Goal: Task Accomplishment & Management: Manage account settings

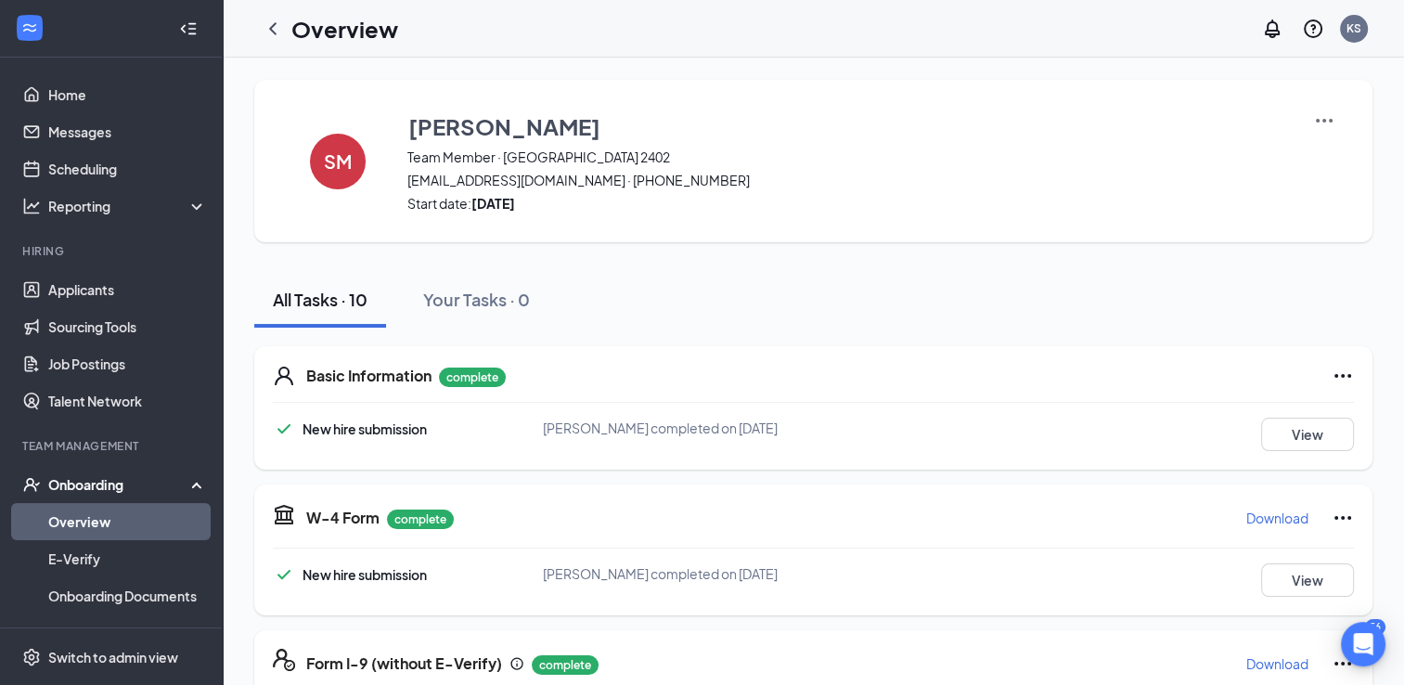
click at [109, 513] on link "Overview" at bounding box center [127, 521] width 159 height 37
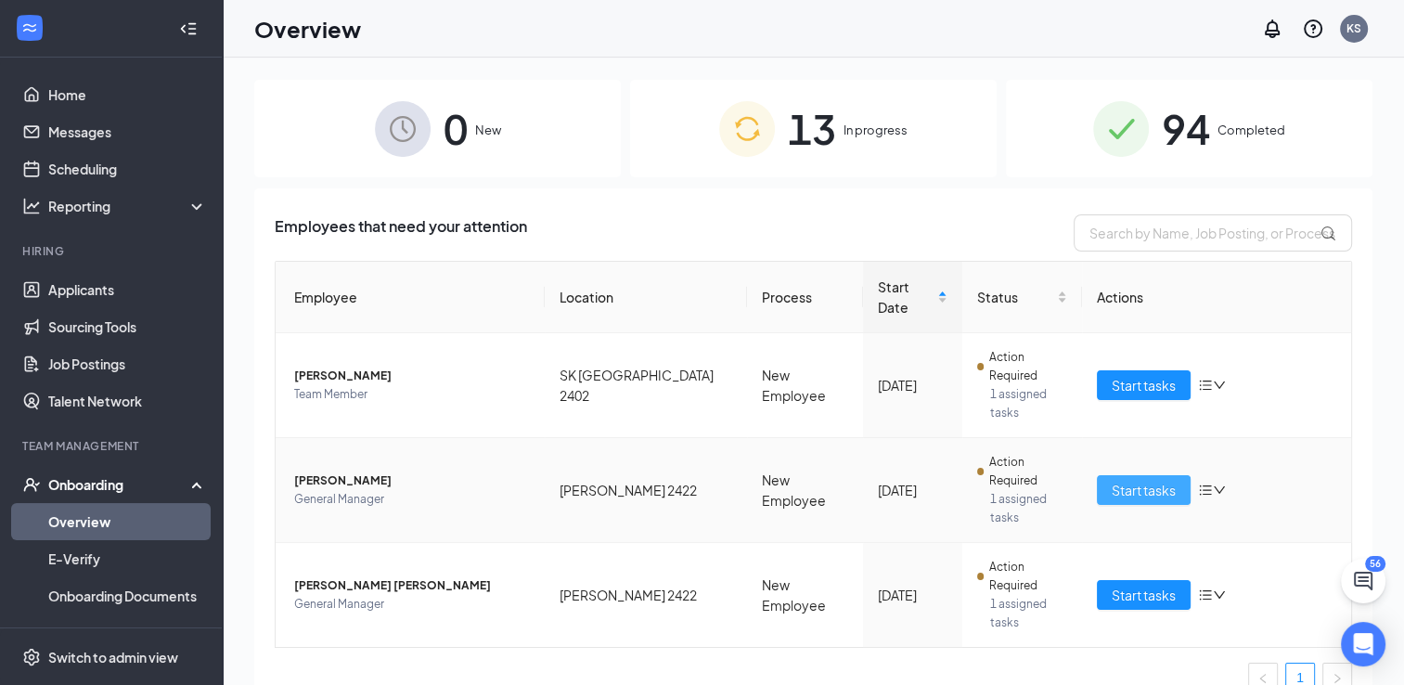
click at [1145, 475] on button "Start tasks" at bounding box center [1144, 490] width 94 height 30
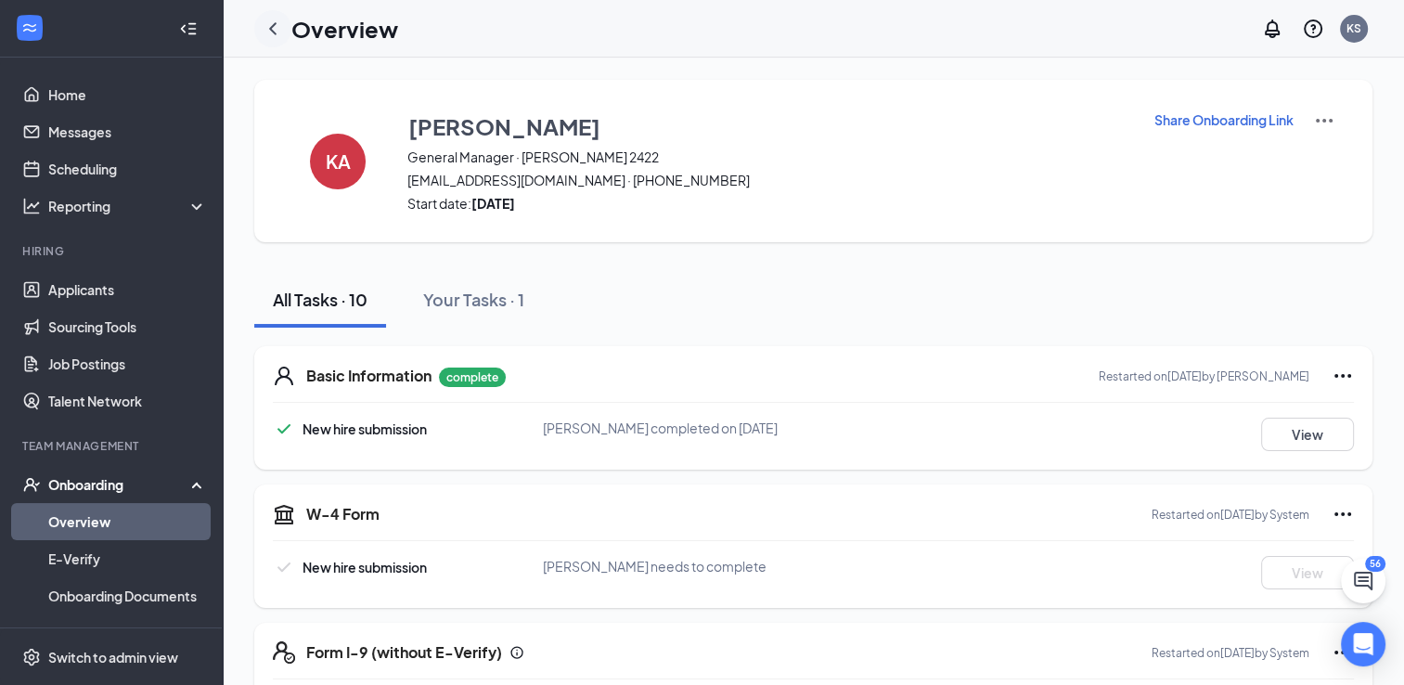
click at [272, 33] on icon "ChevronLeft" at bounding box center [273, 29] width 22 height 22
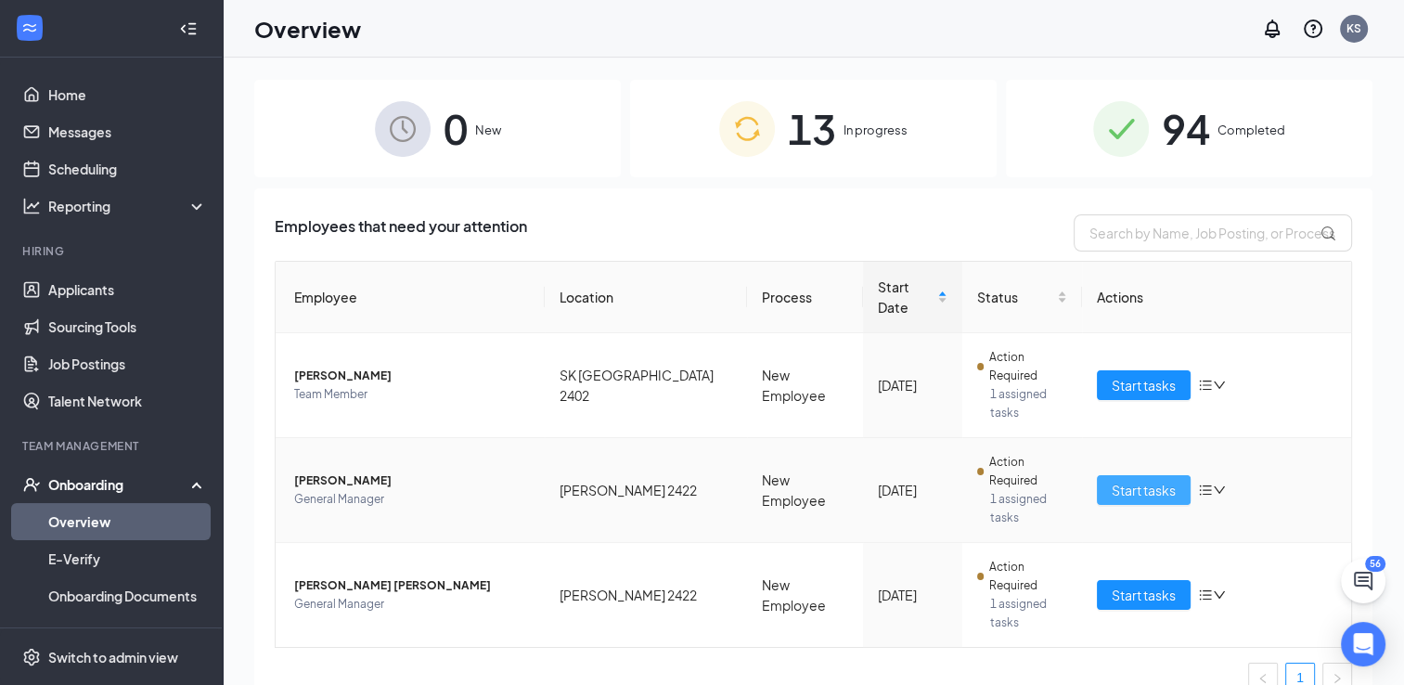
click at [1155, 480] on span "Start tasks" at bounding box center [1144, 490] width 64 height 20
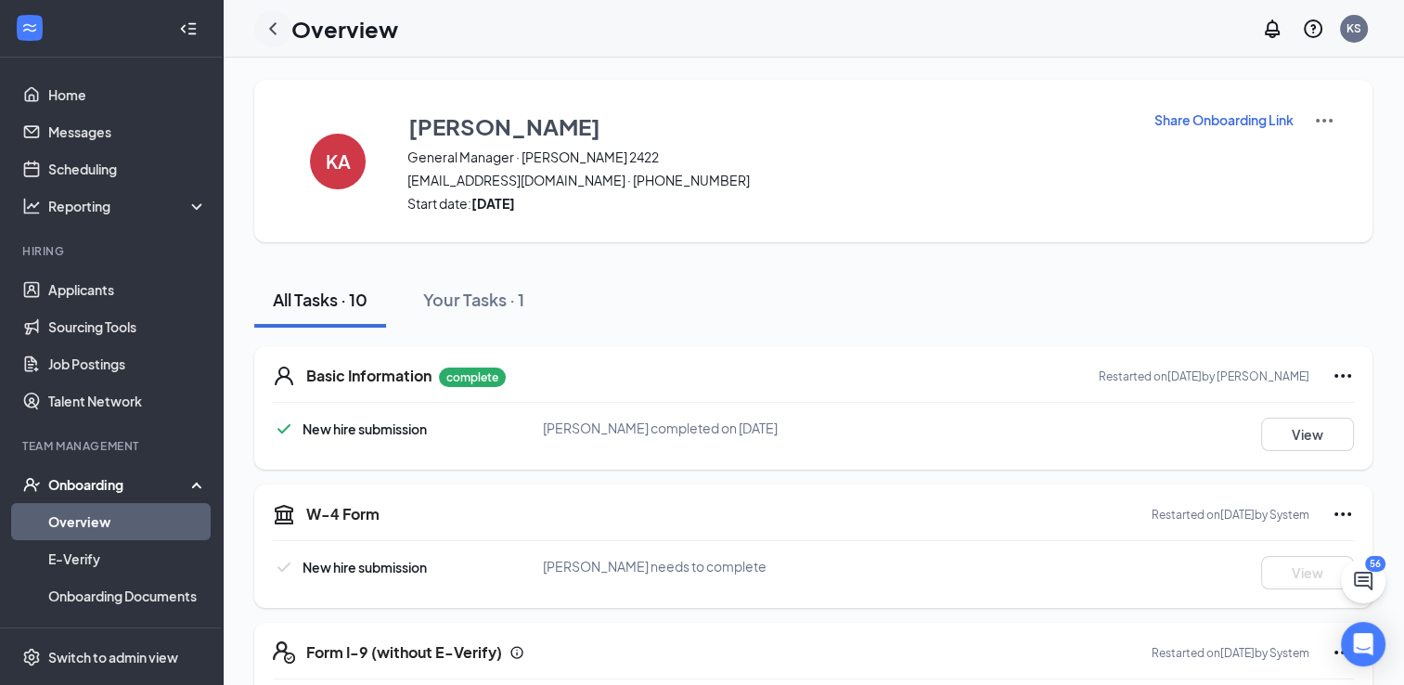
click at [278, 23] on icon "ChevronLeft" at bounding box center [273, 29] width 22 height 22
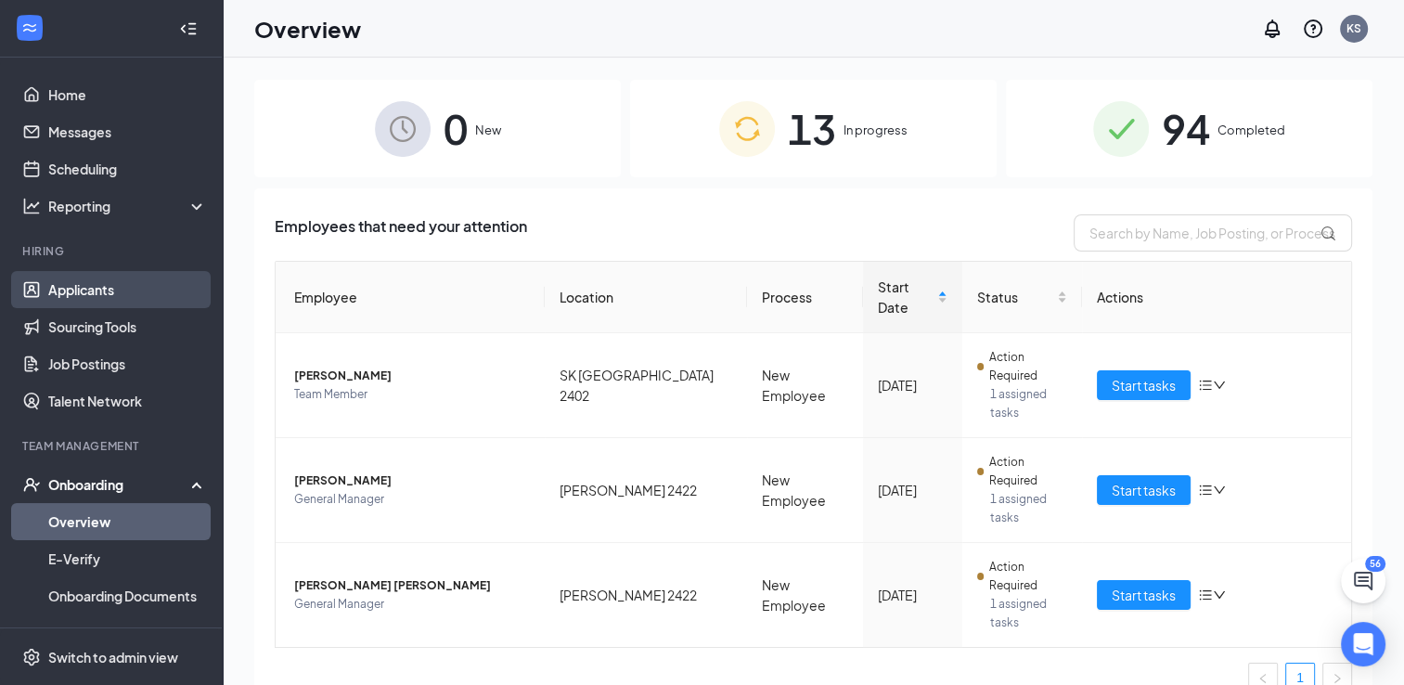
click at [48, 290] on link "Applicants" at bounding box center [127, 289] width 159 height 37
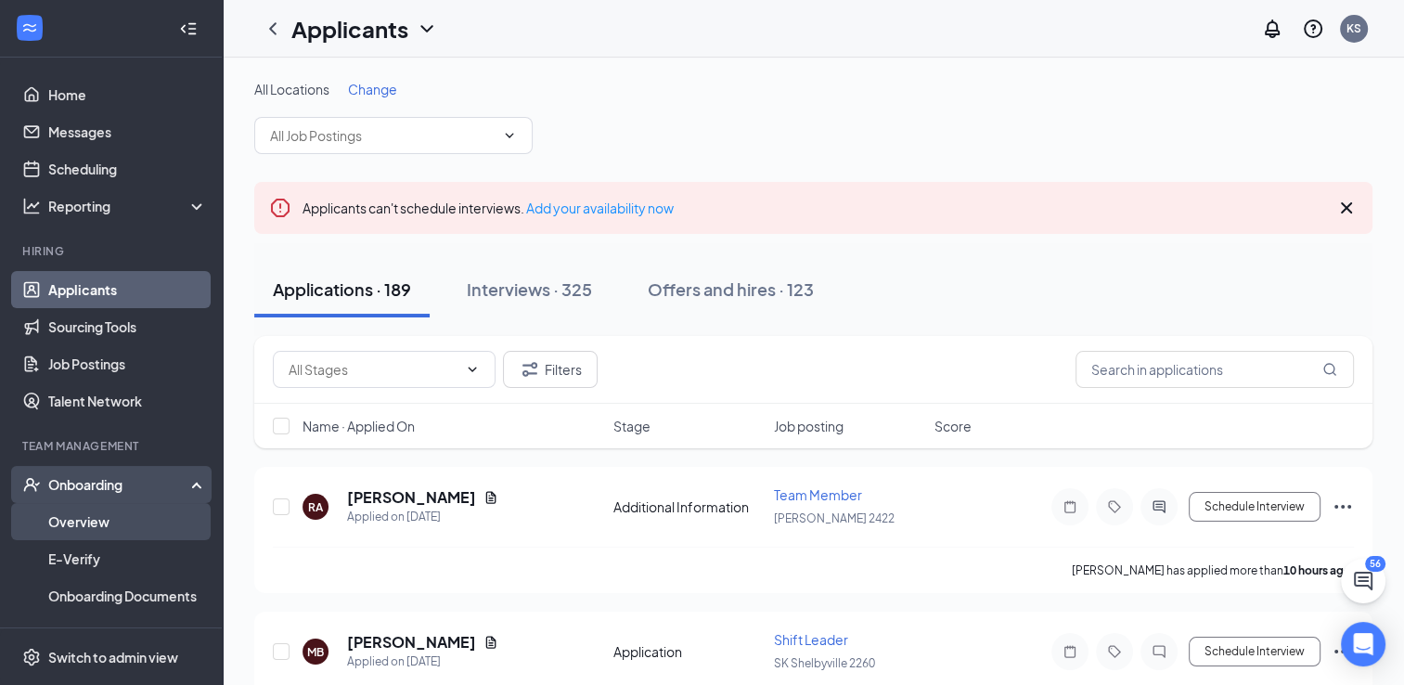
click at [122, 519] on link "Overview" at bounding box center [127, 521] width 159 height 37
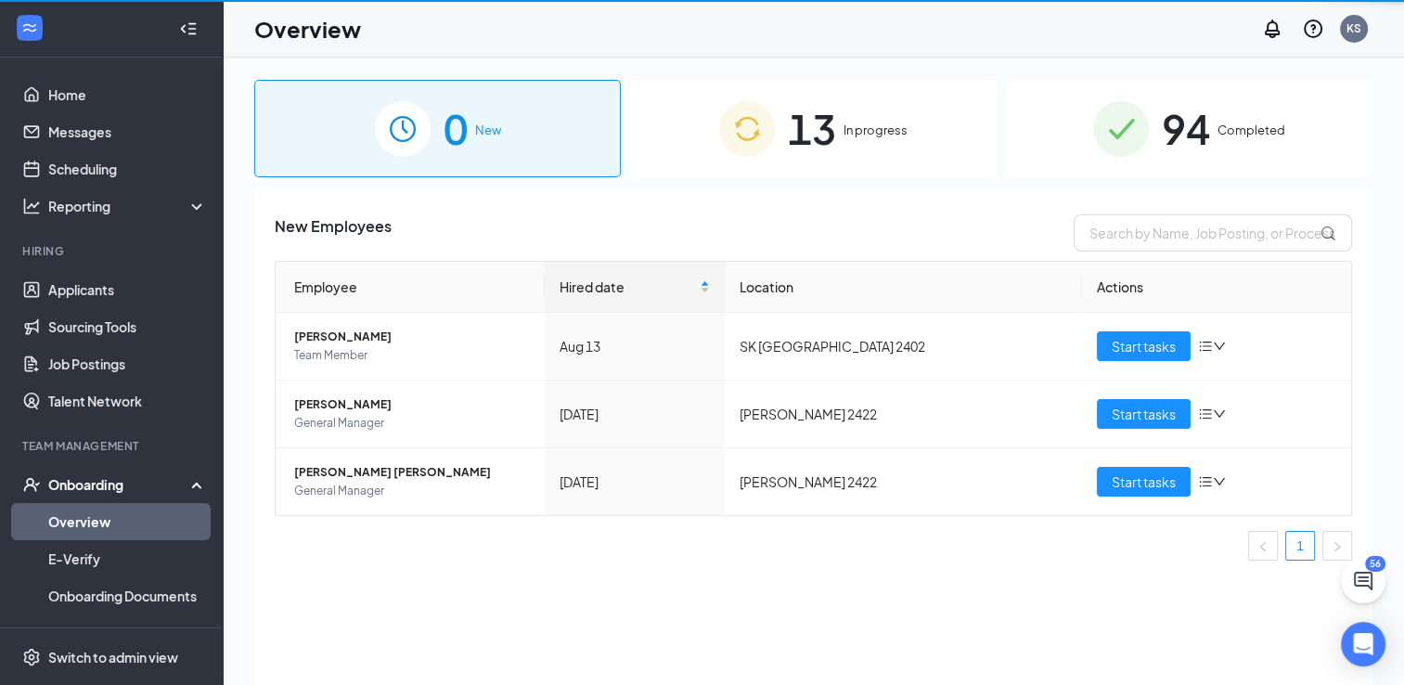
click at [122, 519] on link "Overview" at bounding box center [127, 521] width 159 height 37
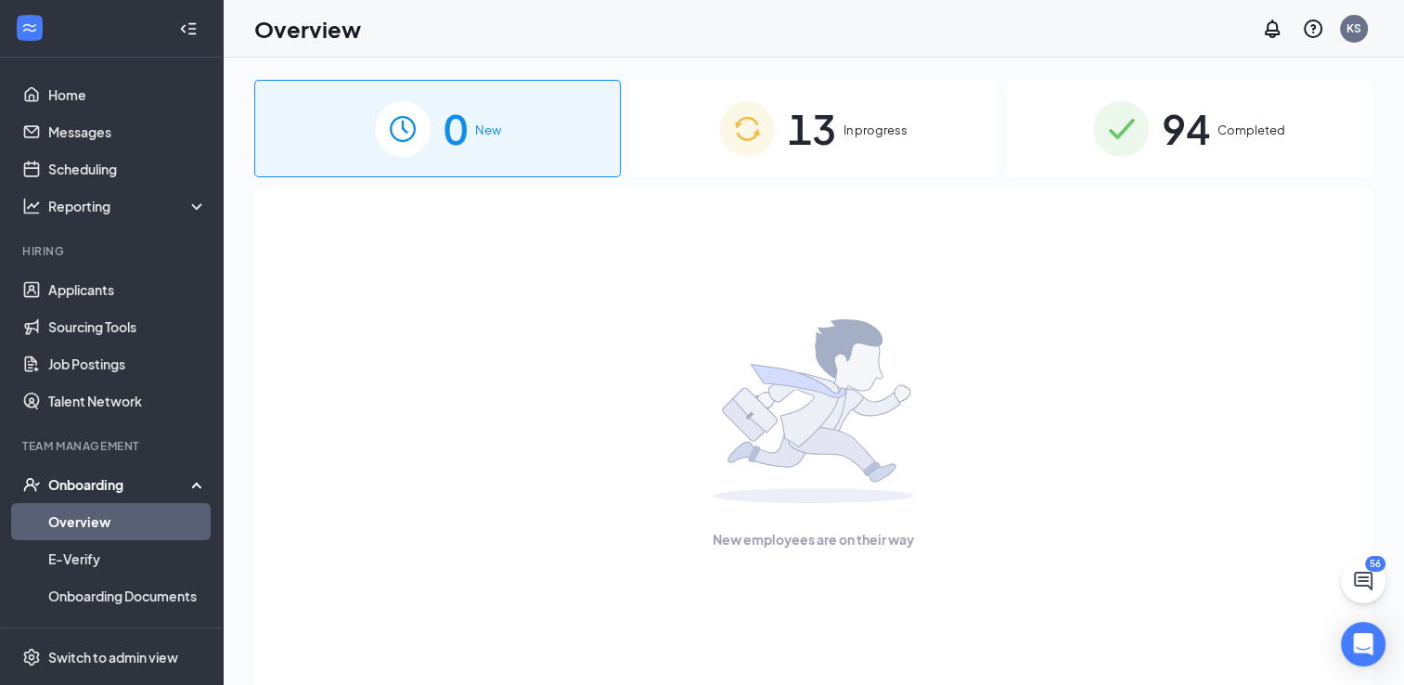
click at [1179, 139] on span "94" at bounding box center [1186, 129] width 48 height 64
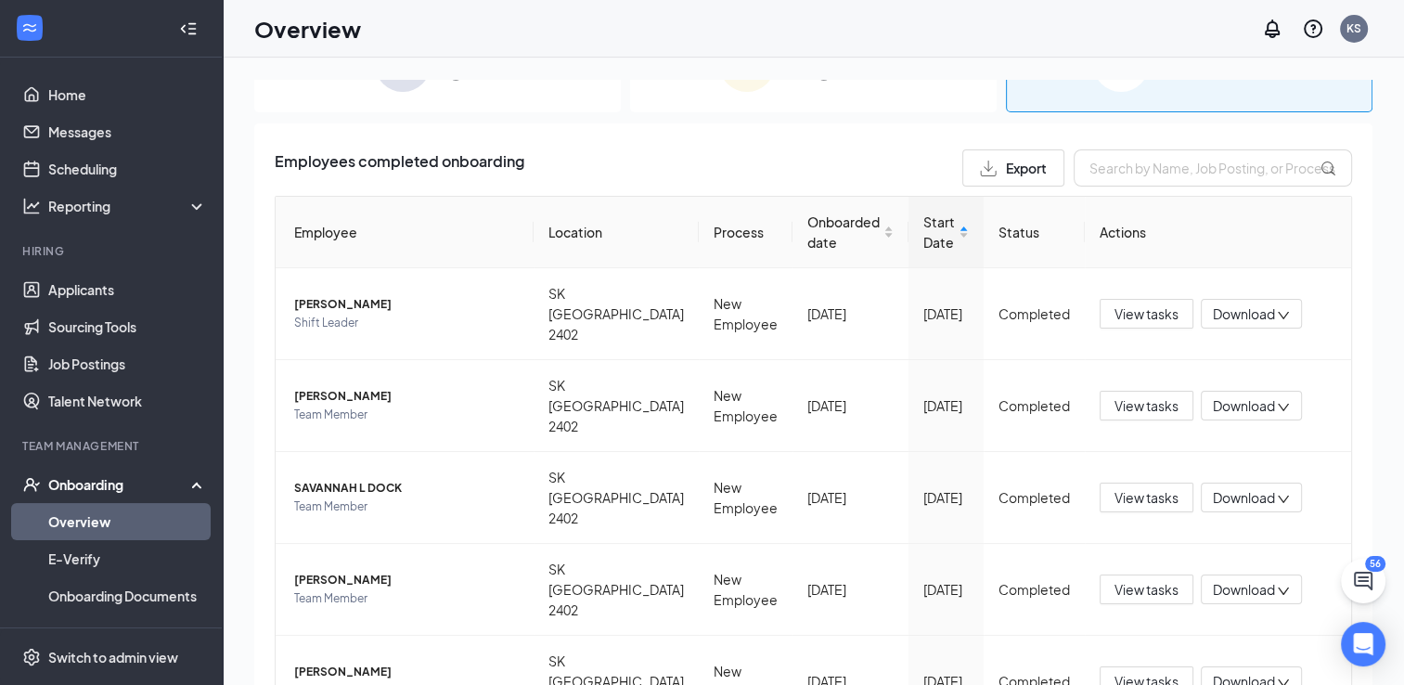
scroll to position [140, 0]
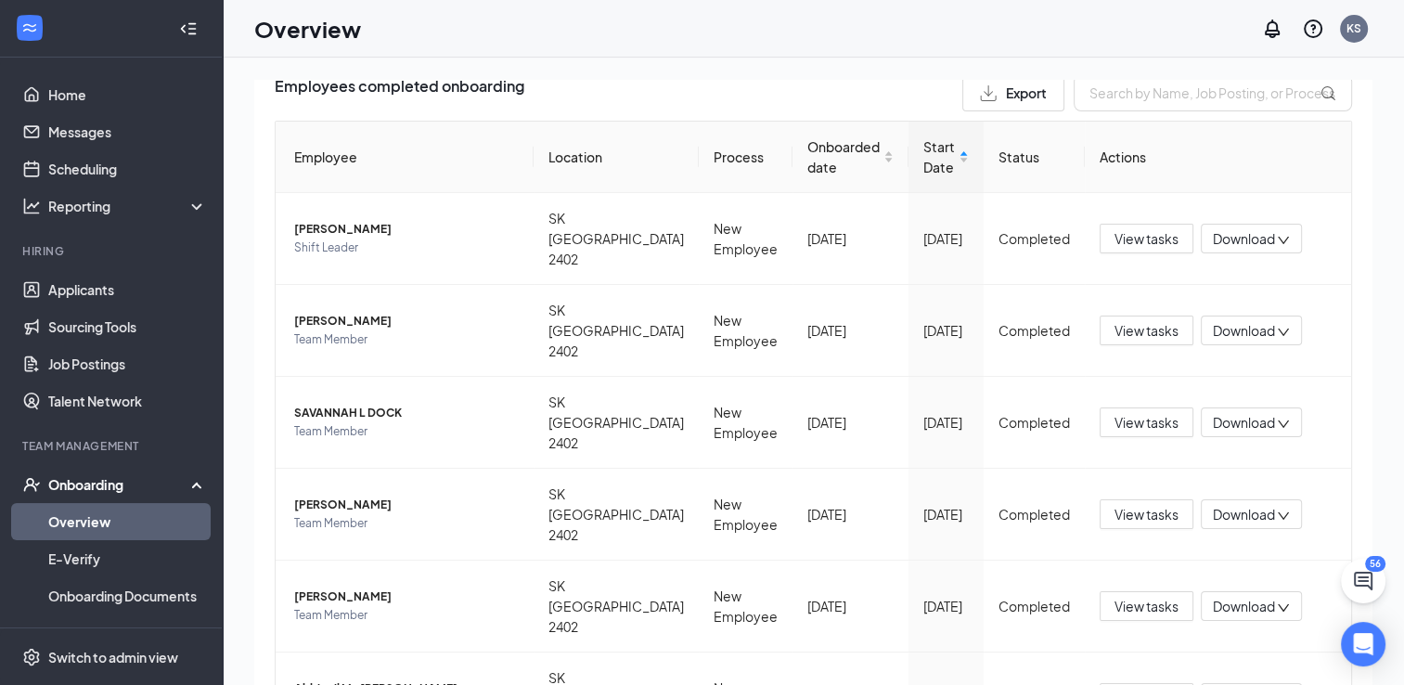
click at [106, 514] on link "Overview" at bounding box center [127, 521] width 159 height 37
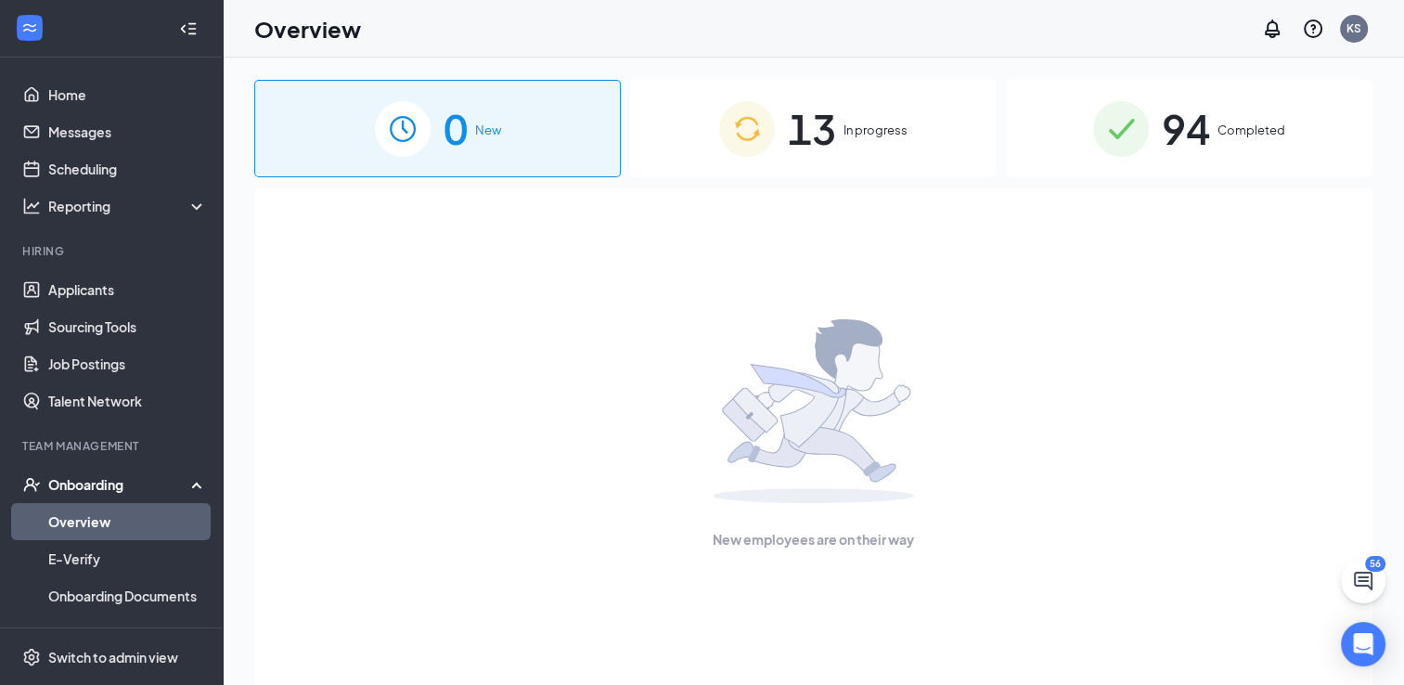
click at [921, 135] on div "13 In progress" at bounding box center [813, 128] width 367 height 97
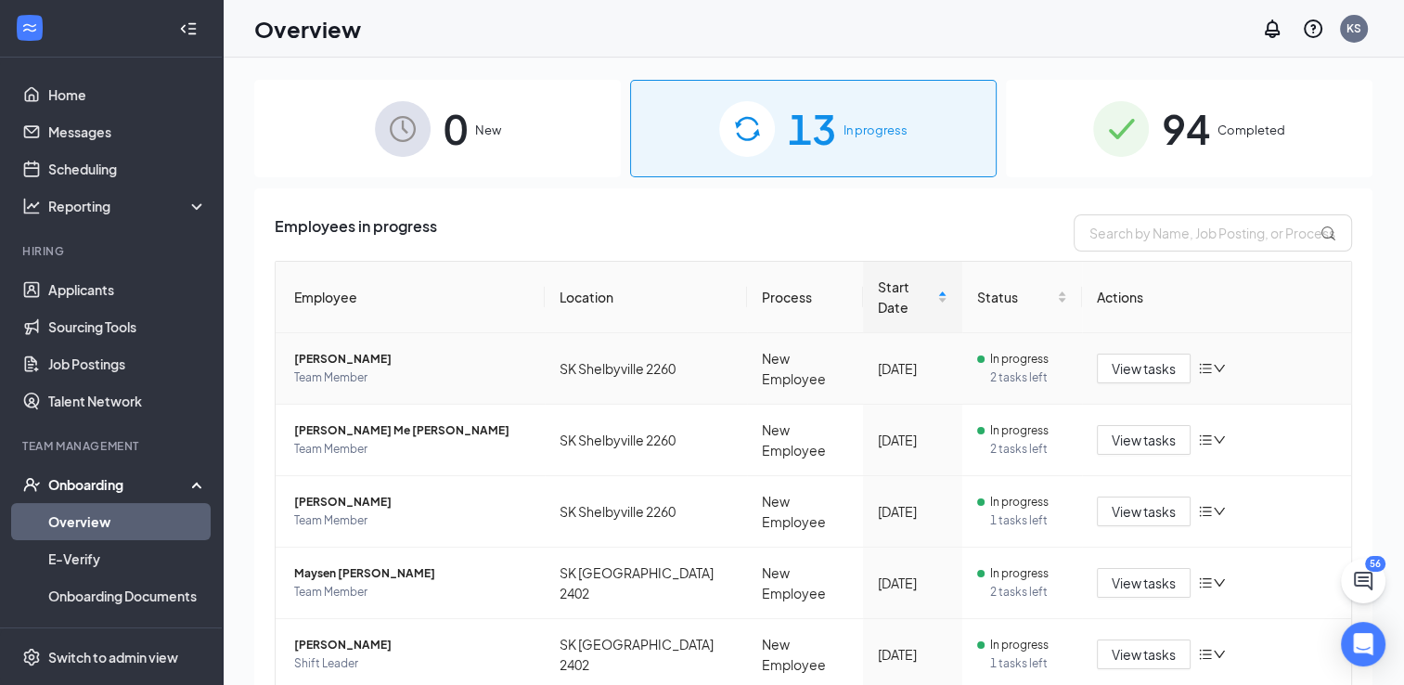
click at [1213, 362] on icon "down" at bounding box center [1219, 368] width 13 height 13
click at [1310, 358] on div "View tasks" at bounding box center [1216, 369] width 239 height 30
click at [1138, 359] on button "View tasks" at bounding box center [1144, 369] width 94 height 30
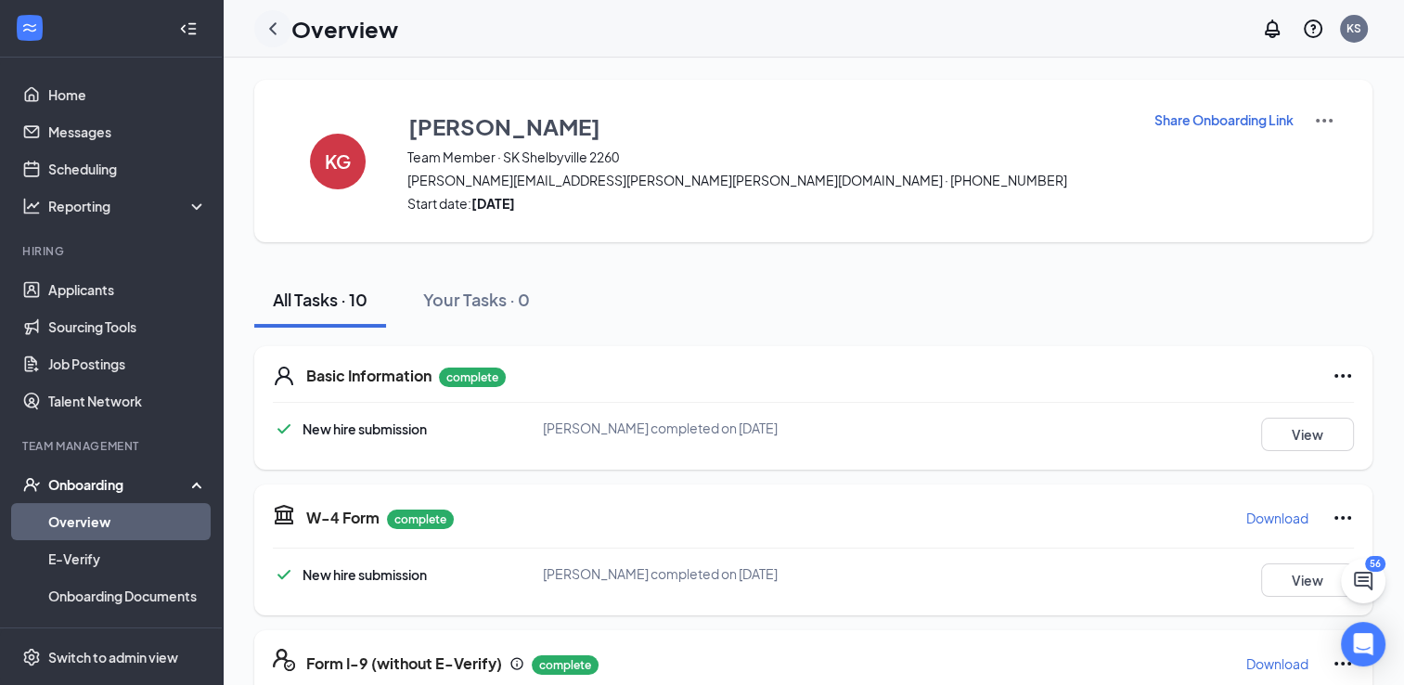
click at [278, 34] on icon "ChevronLeft" at bounding box center [273, 29] width 22 height 22
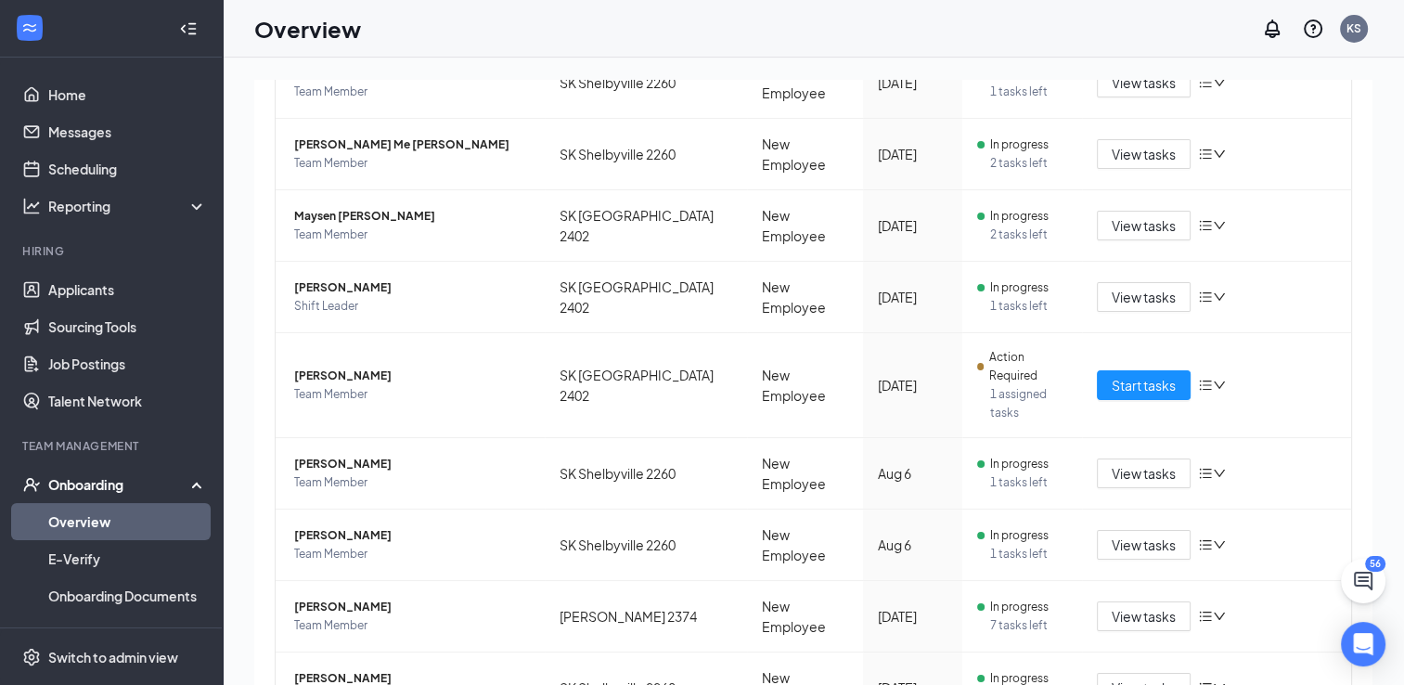
scroll to position [367, 0]
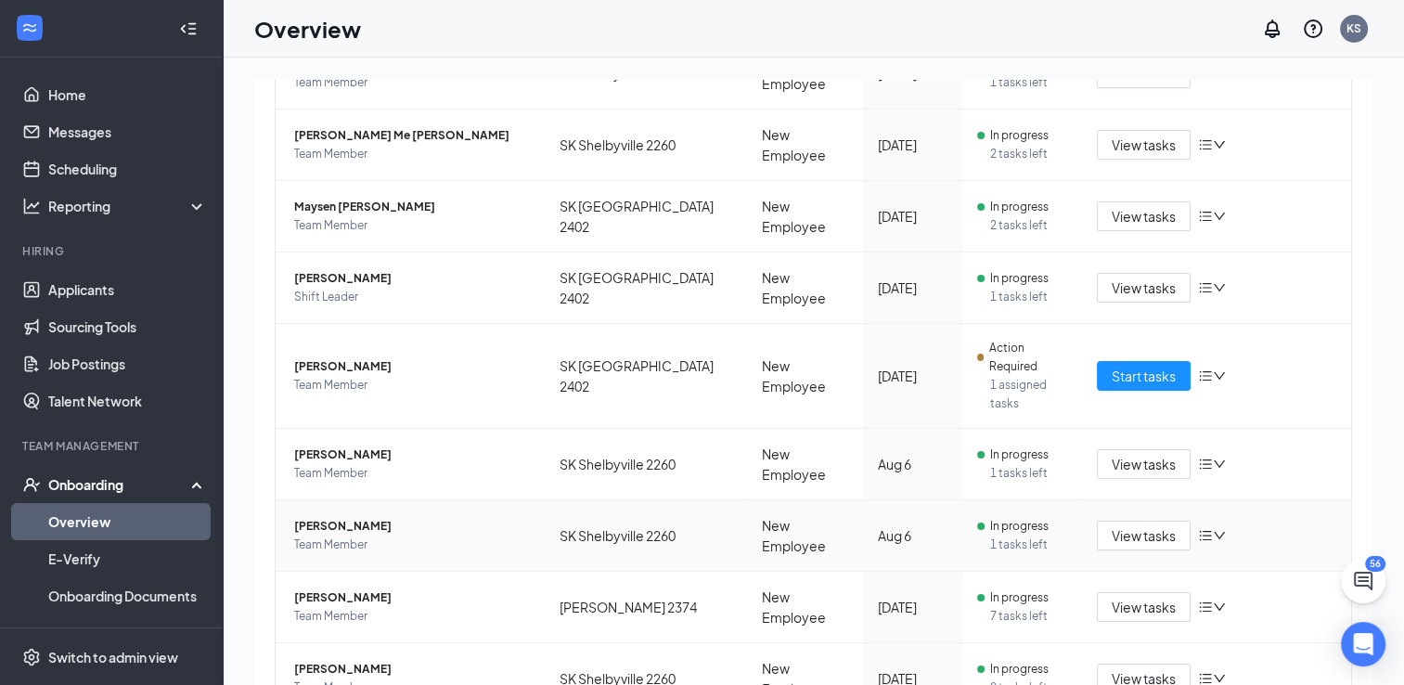
drag, startPoint x: 1236, startPoint y: 462, endPoint x: 1179, endPoint y: 481, distance: 60.5
click at [1179, 500] on td "View tasks" at bounding box center [1216, 535] width 269 height 71
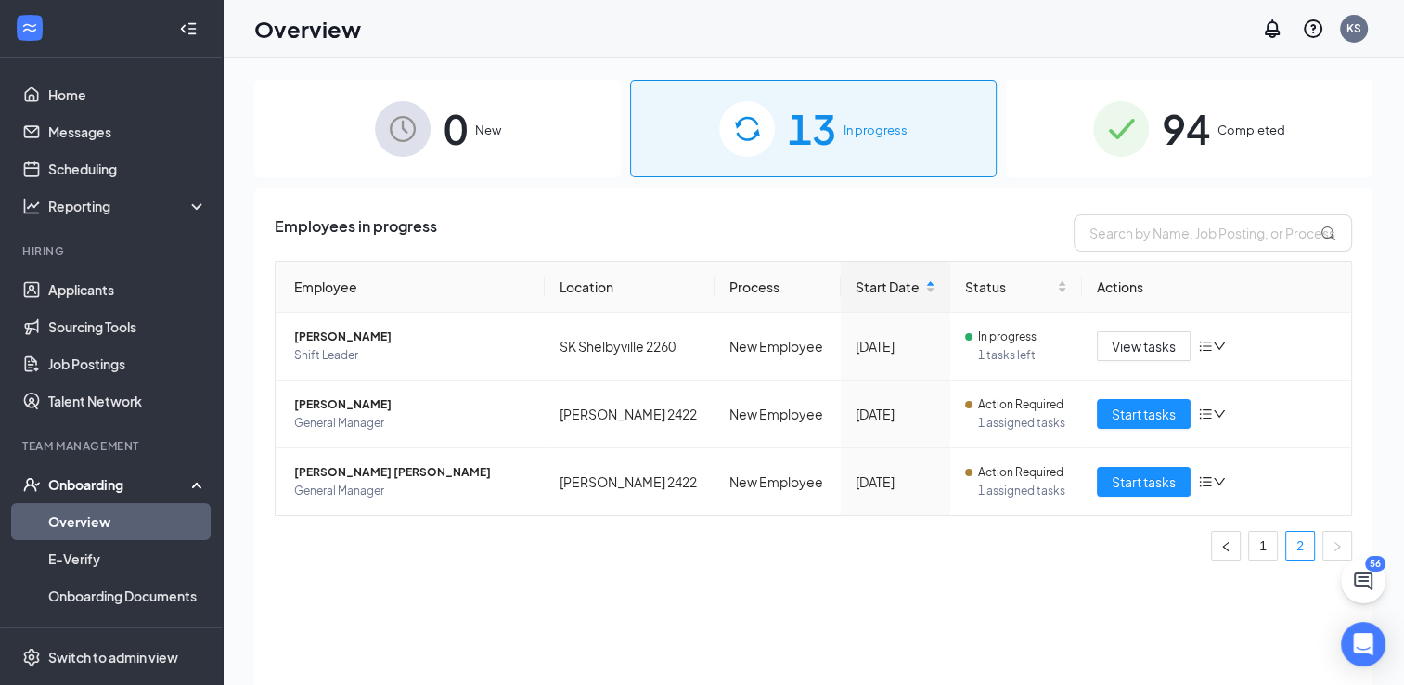
click at [524, 167] on div "0 New" at bounding box center [437, 128] width 367 height 97
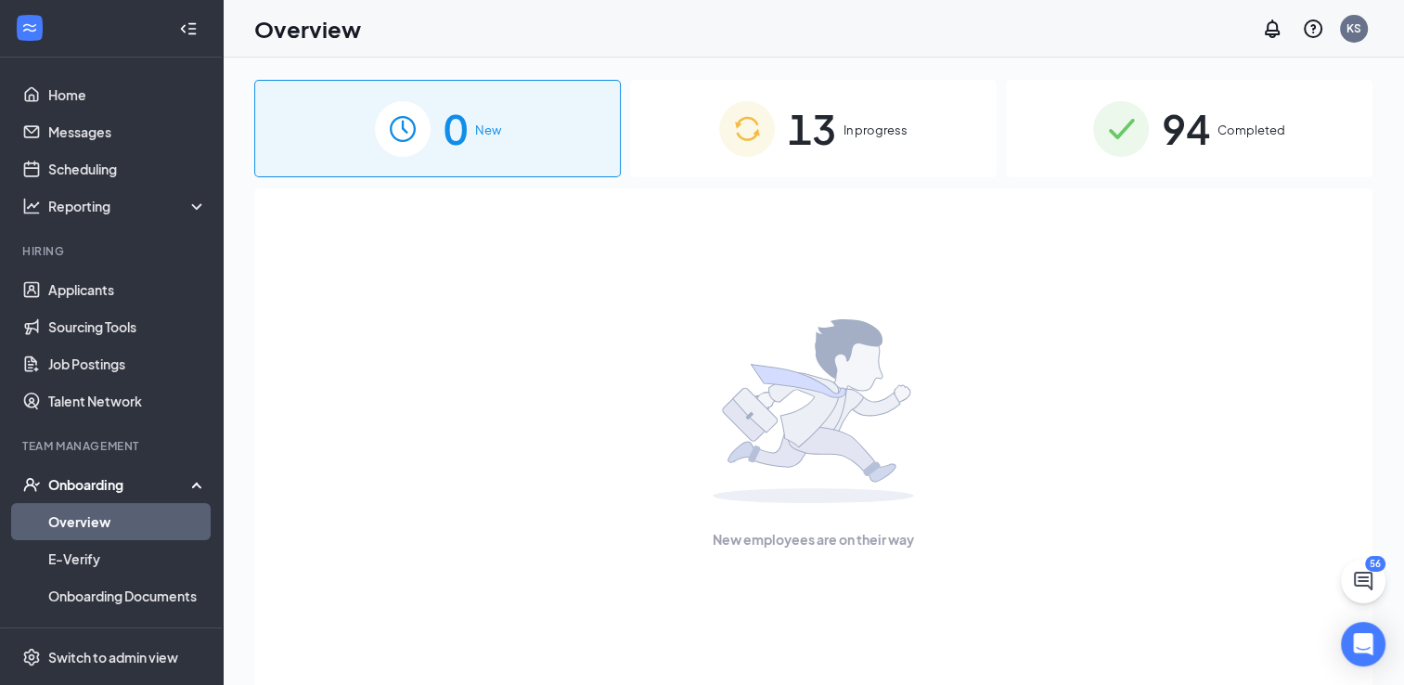
click at [863, 147] on div "13 In progress" at bounding box center [813, 128] width 367 height 97
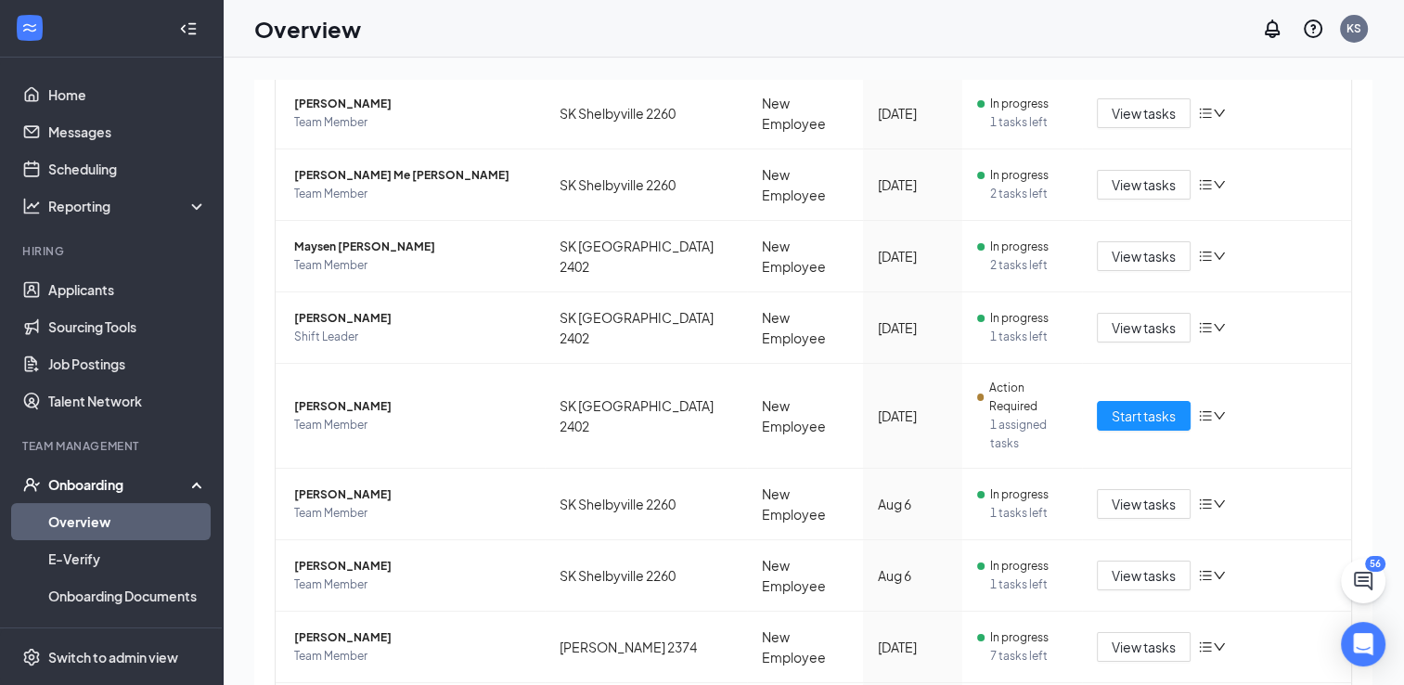
scroll to position [367, 0]
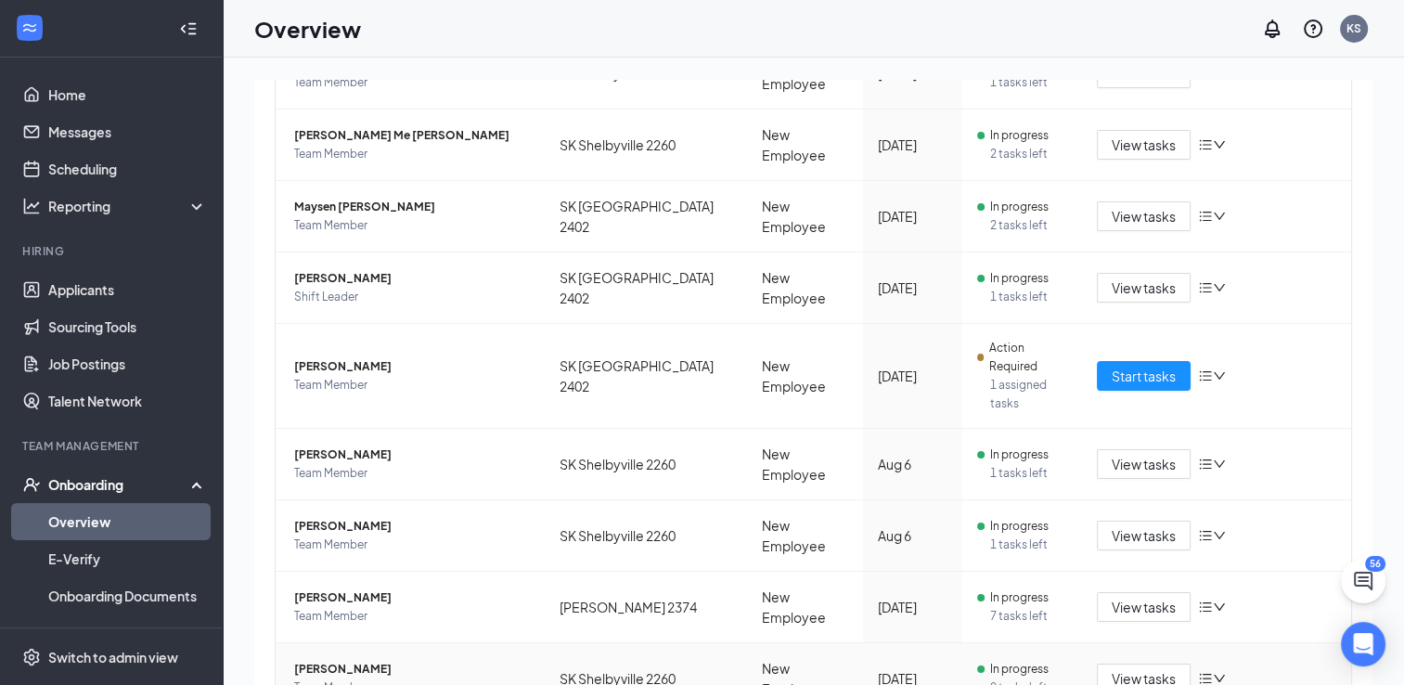
click at [346, 678] on span "Team Member" at bounding box center [412, 687] width 236 height 19
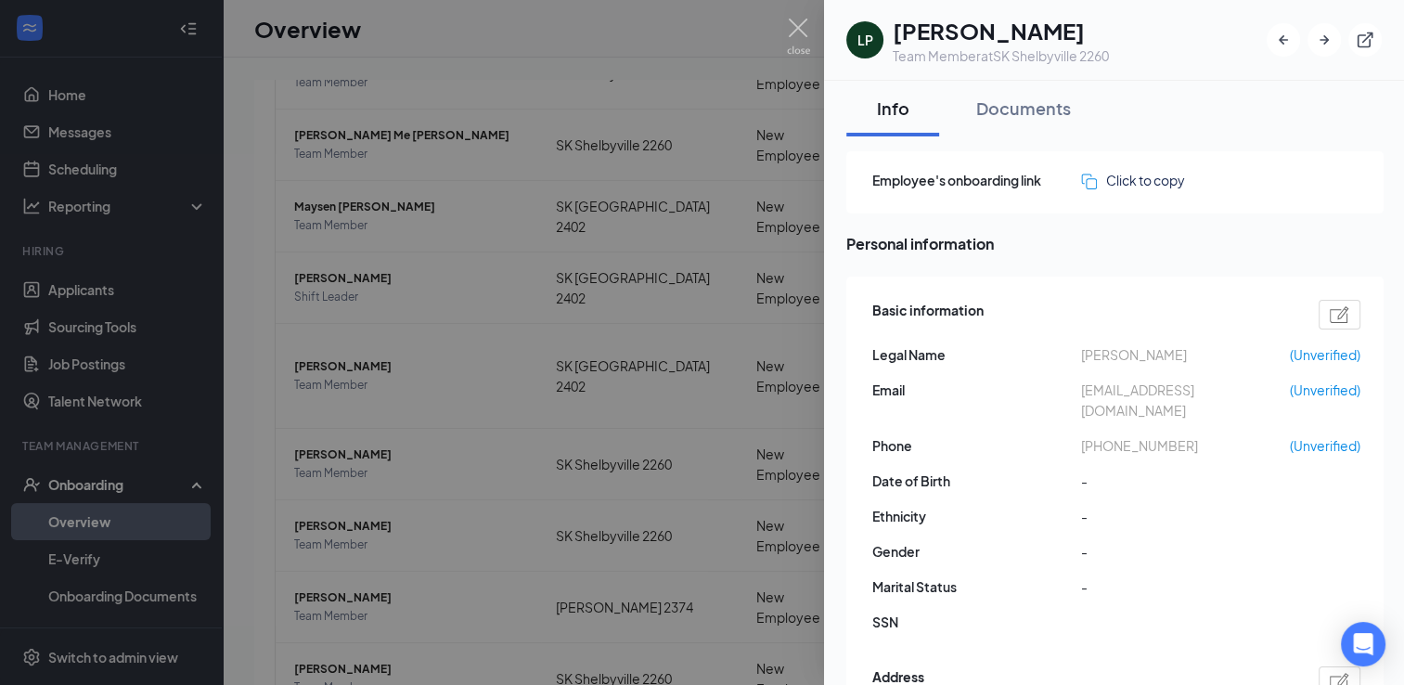
click at [802, 17] on div at bounding box center [702, 342] width 1404 height 685
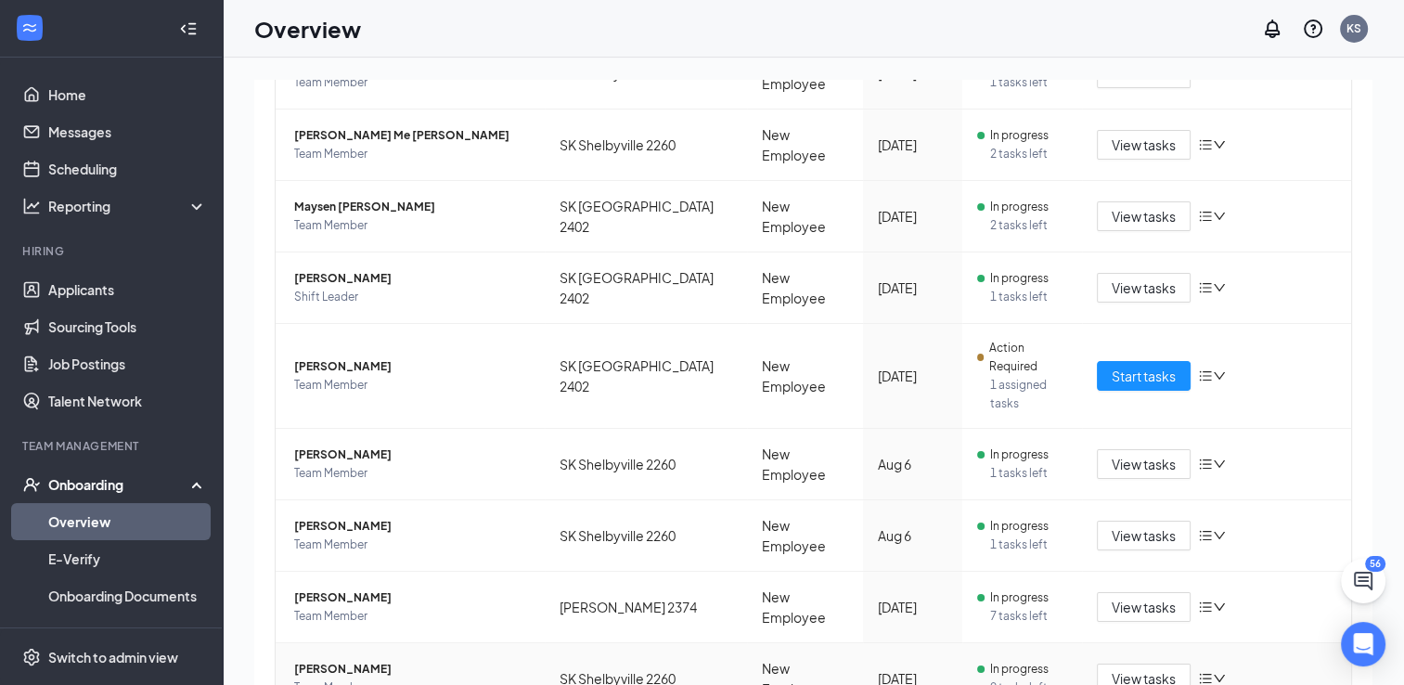
click at [1199, 671] on icon "bars" at bounding box center [1205, 678] width 15 height 15
click at [990, 678] on span "9 tasks left" at bounding box center [1028, 687] width 77 height 19
click at [932, 643] on td "[DATE]" at bounding box center [912, 678] width 99 height 71
click at [1170, 663] on button "View tasks" at bounding box center [1144, 678] width 94 height 30
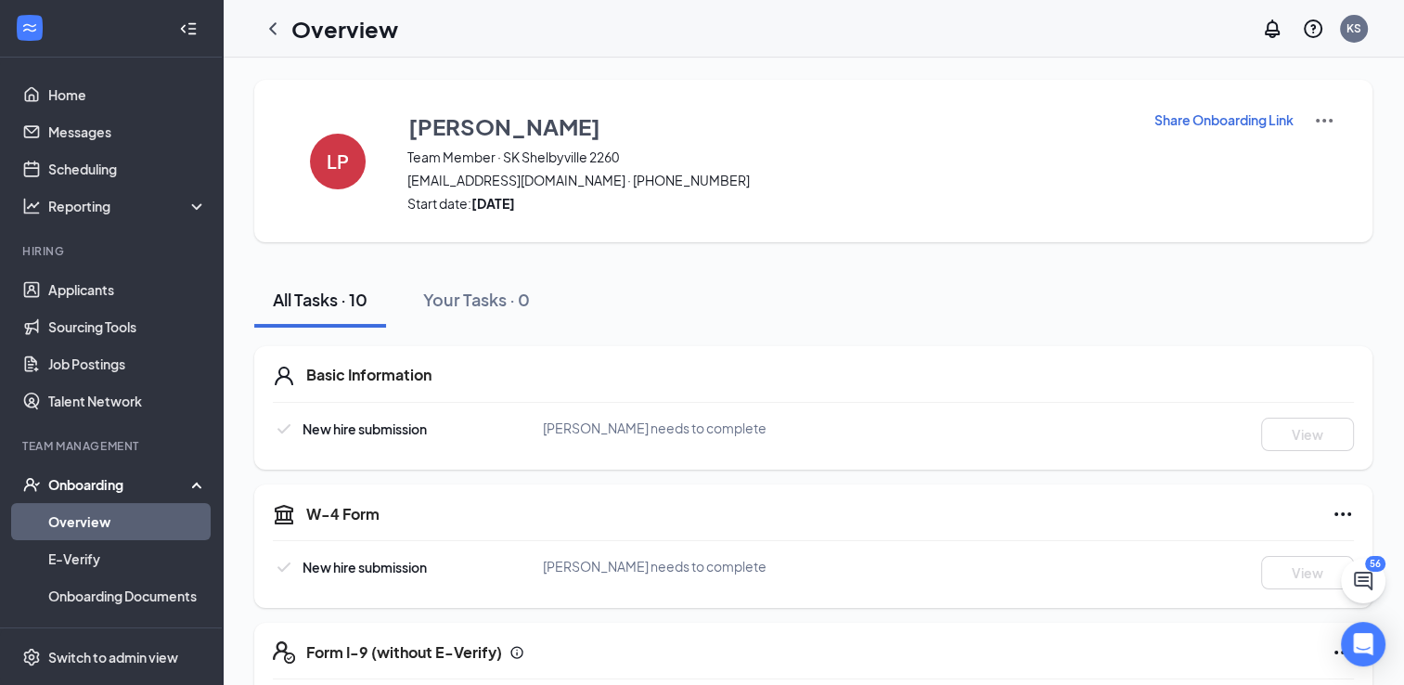
click at [1264, 122] on p "Share Onboarding Link" at bounding box center [1223, 119] width 139 height 19
